Goal: Transaction & Acquisition: Obtain resource

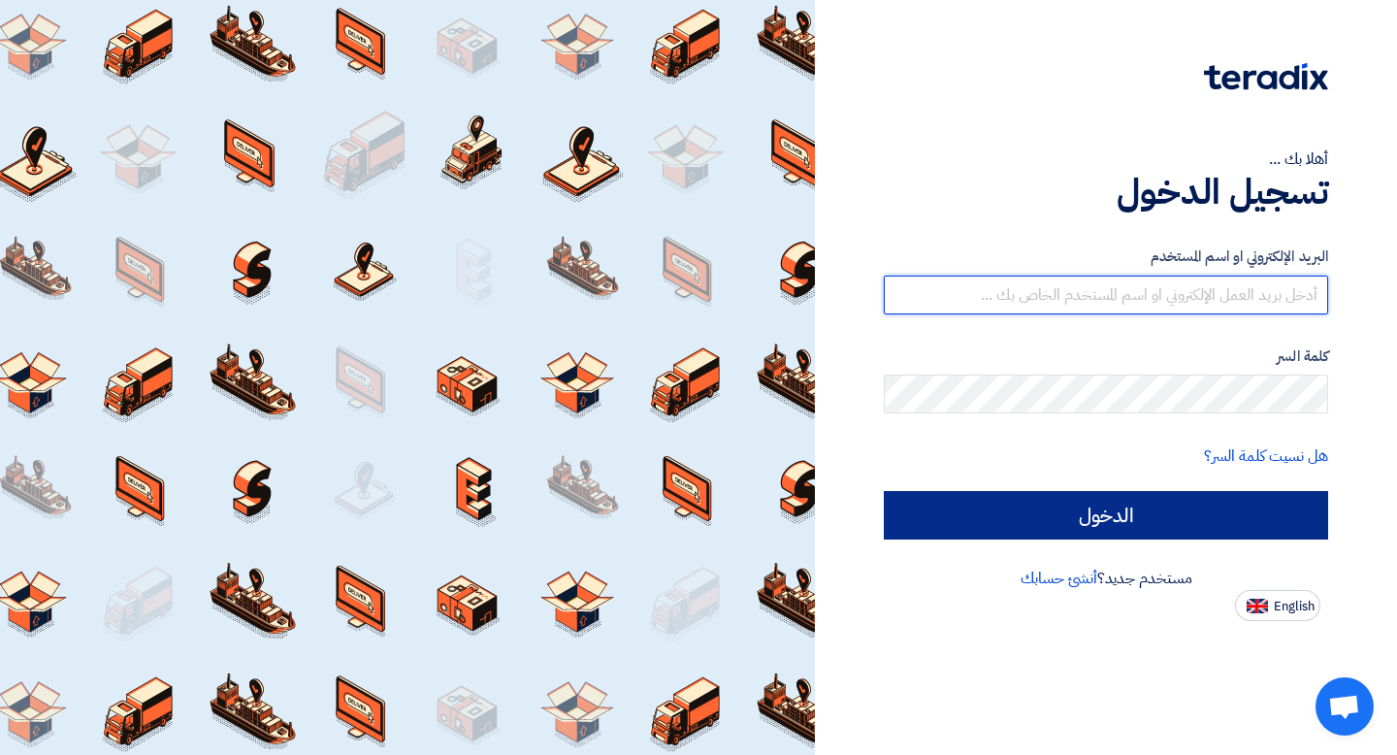
type input "[EMAIL_ADDRESS][DOMAIN_NAME]"
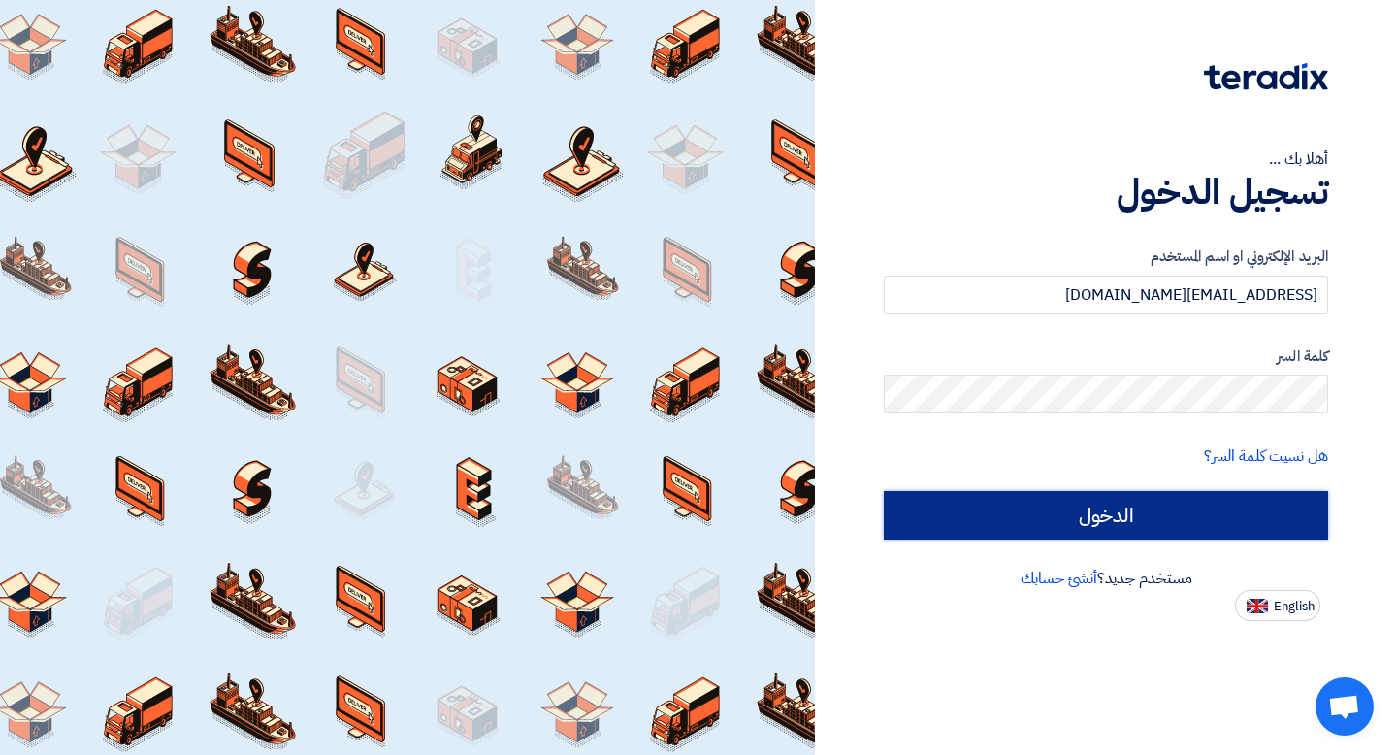
click at [1049, 507] on input "الدخول" at bounding box center [1106, 515] width 444 height 48
type input "Sign in"
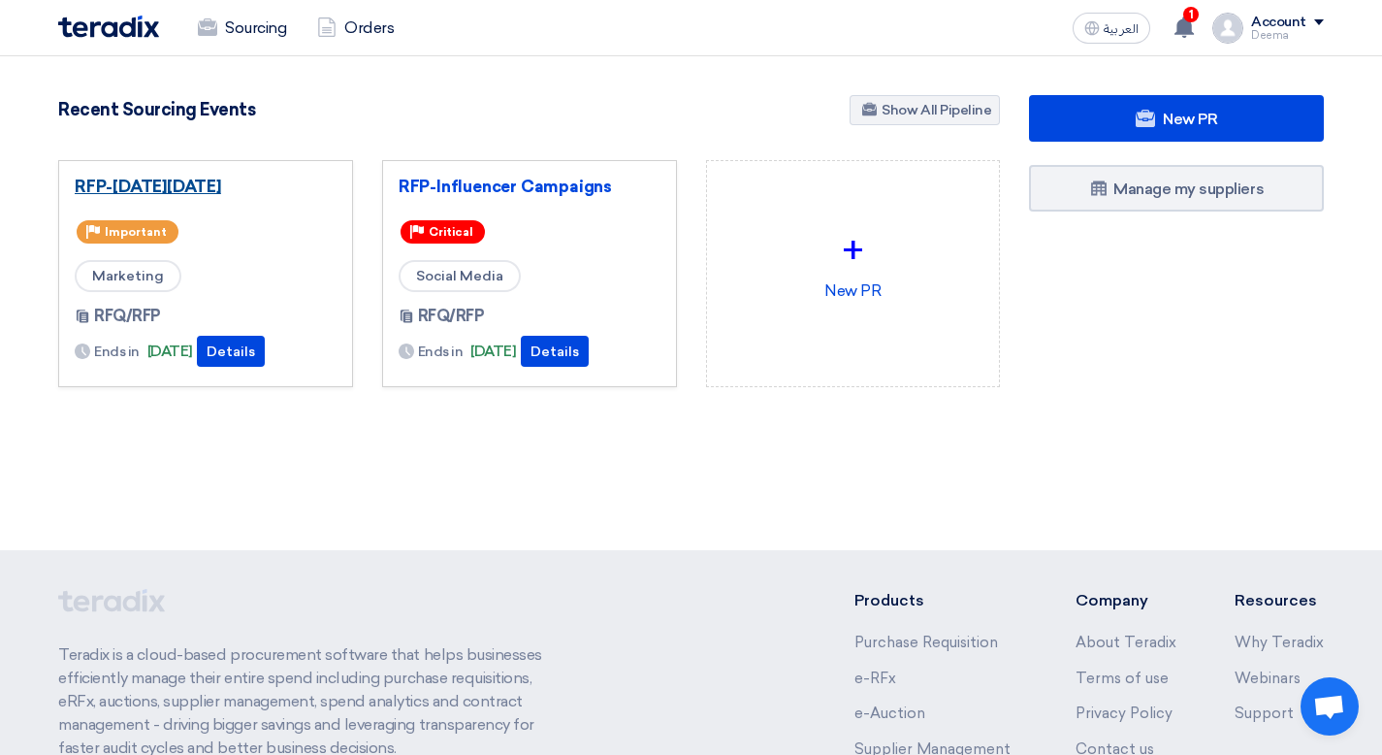
click at [180, 181] on link "RFP-[DATE][DATE]" at bounding box center [206, 186] width 262 height 19
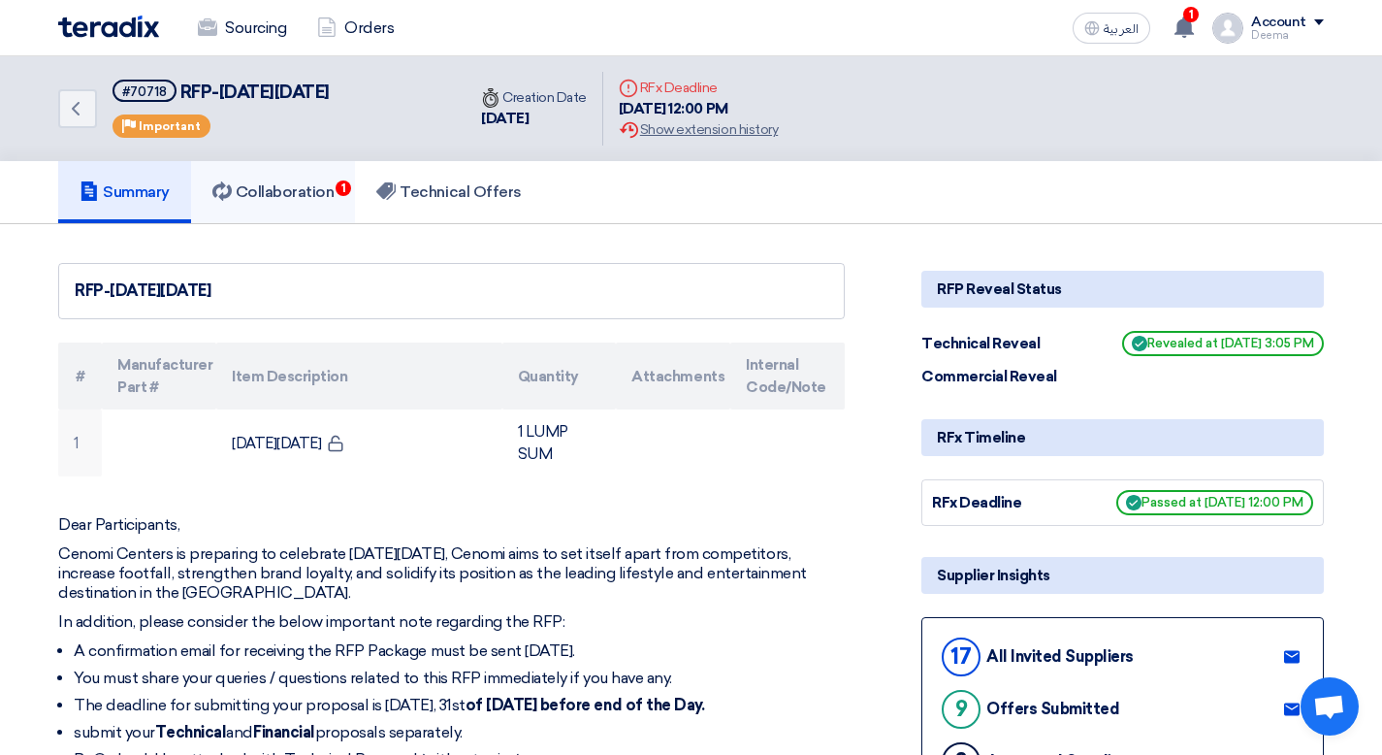
click at [279, 210] on link "Collaboration 1" at bounding box center [273, 192] width 165 height 62
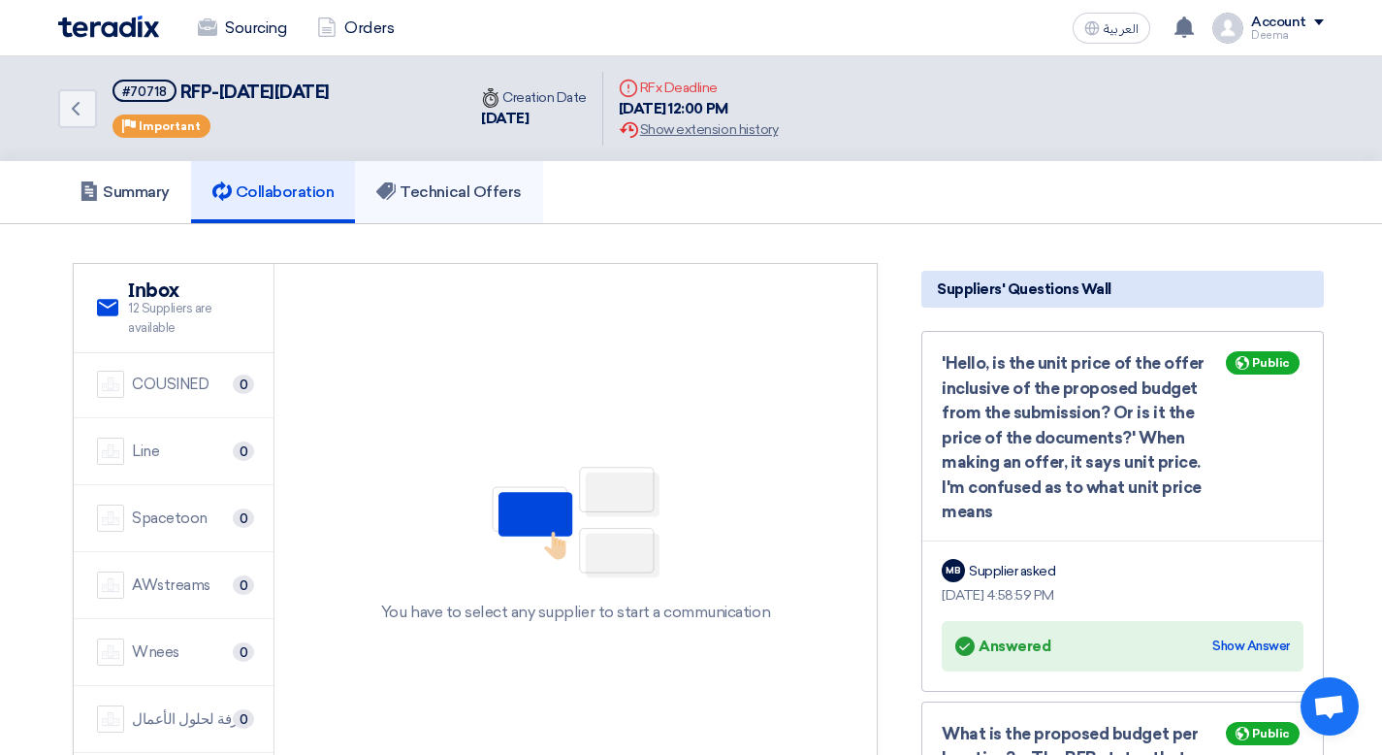
click at [448, 171] on link "Technical Offers" at bounding box center [448, 192] width 187 height 62
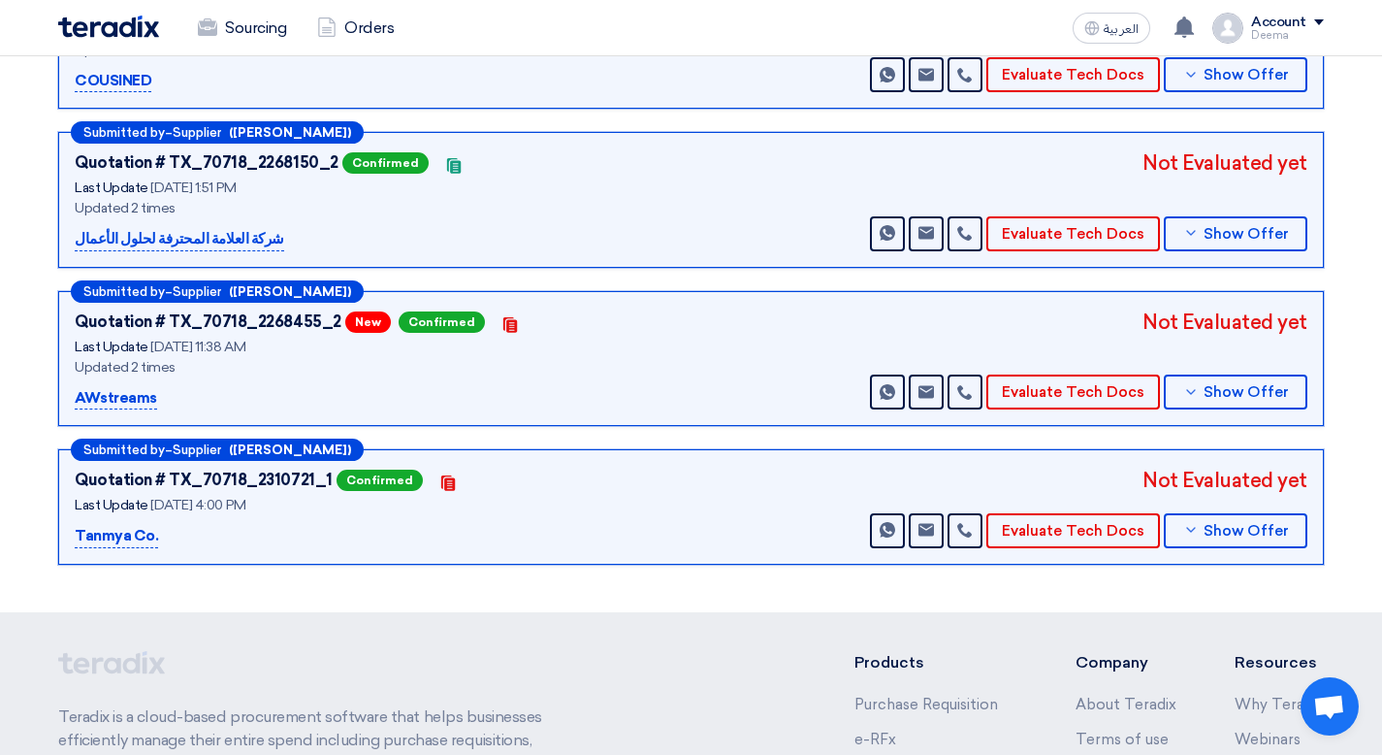
scroll to position [1076, 0]
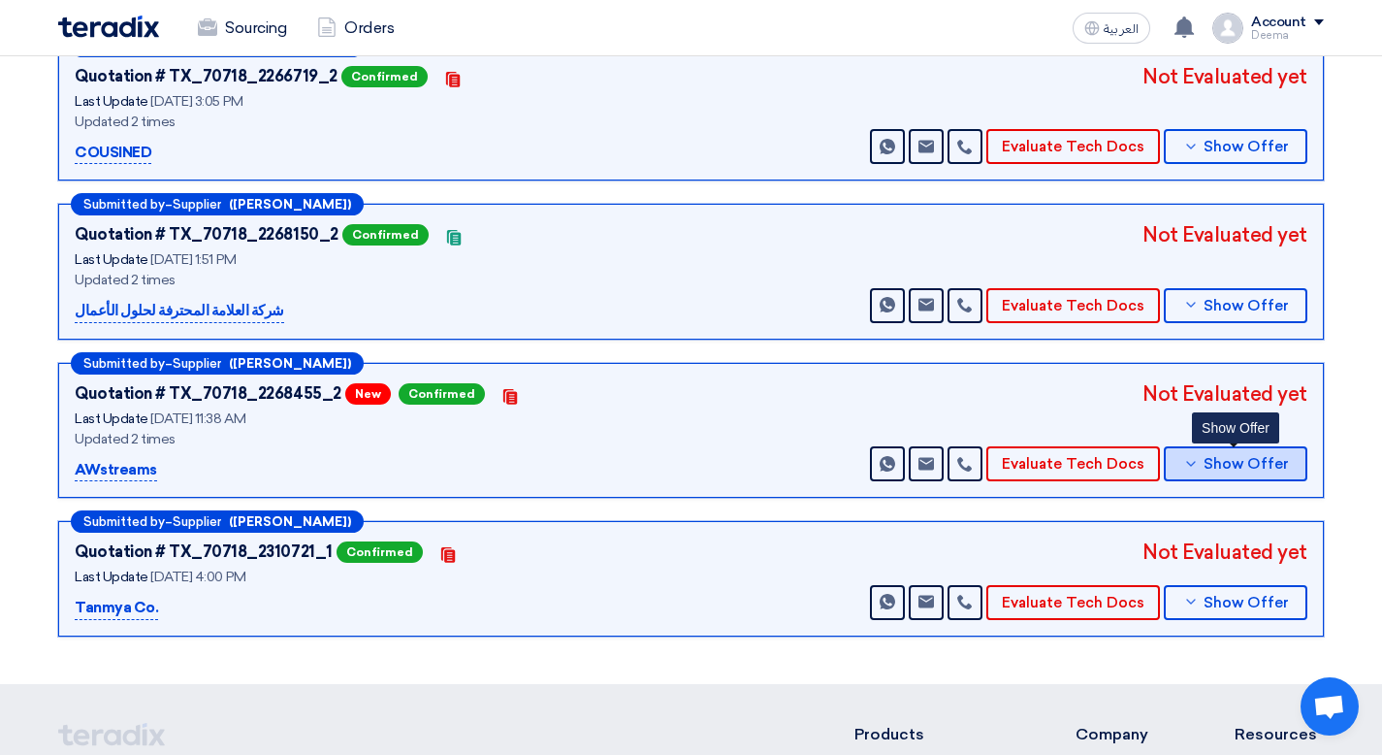
click at [1182, 468] on button "Show Offer" at bounding box center [1236, 463] width 144 height 35
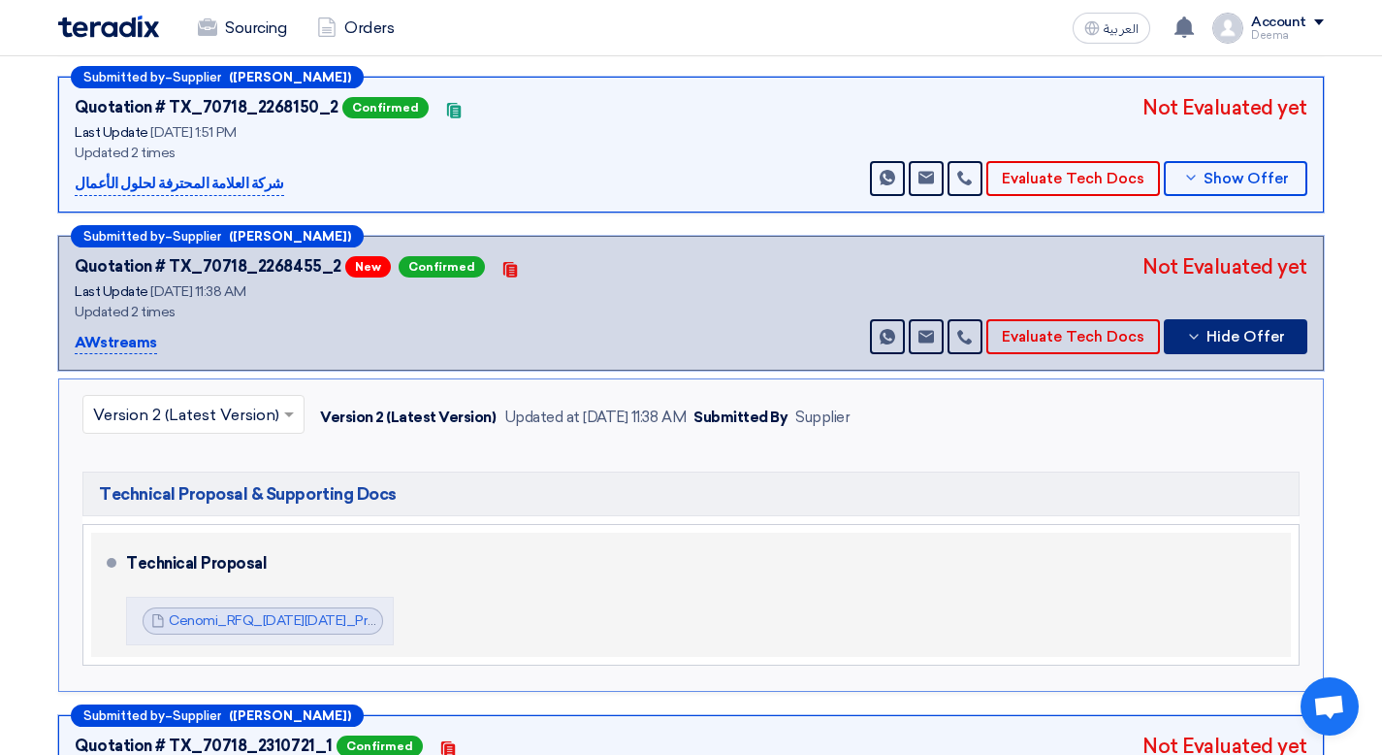
scroll to position [1267, 0]
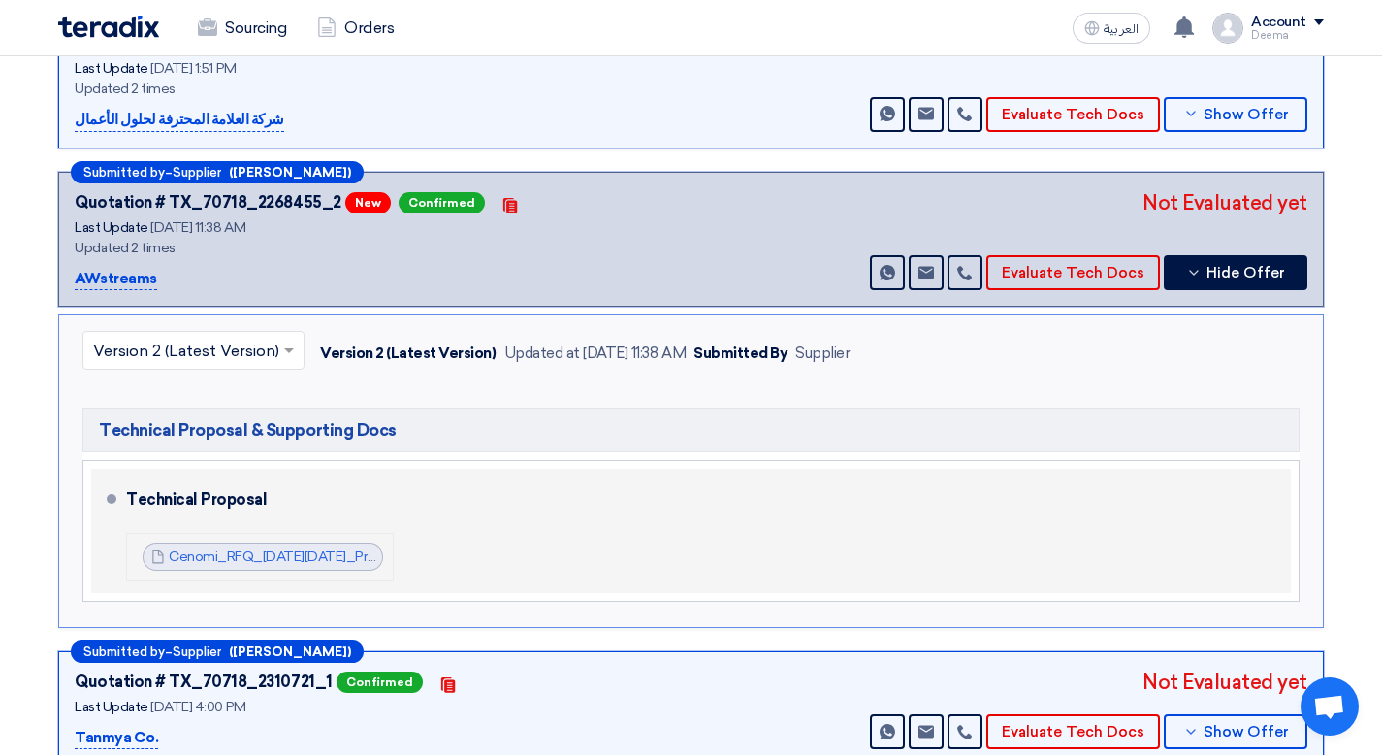
click at [337, 547] on span "Cenomi_RFQ_[DATE][DATE]_Proposal_1755504599129.pdf" at bounding box center [274, 556] width 210 height 19
click at [334, 569] on div "Cenomi_RFQ_[DATE][DATE]_Proposal_1755504599129.pdf Cenomi_RFQ_[DATE][DATE]_Prop…" at bounding box center [263, 556] width 241 height 27
click at [356, 547] on span "Cenomi_RFQ_[DATE][DATE]_Proposal_1755504599129.pdf" at bounding box center [274, 556] width 210 height 19
click at [352, 553] on link "Cenomi_RFQ_[DATE][DATE]_Proposal_1755504599129.pdf" at bounding box center [353, 556] width 368 height 16
